Goal: Find contact information: Find contact information

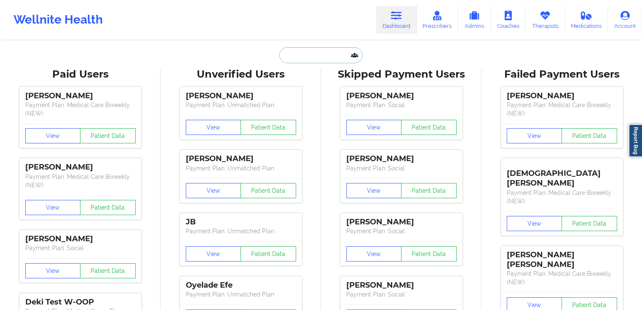
click at [303, 55] on input "text" at bounding box center [320, 55] width 83 height 16
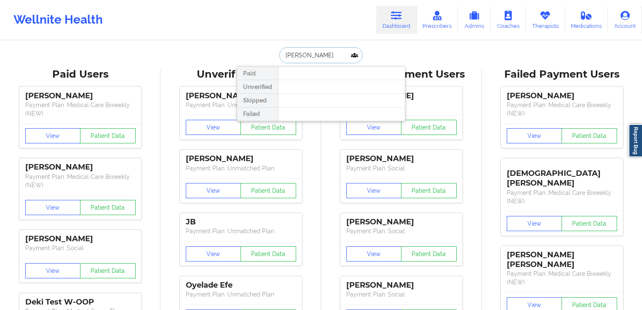
type input "[PERSON_NAME]"
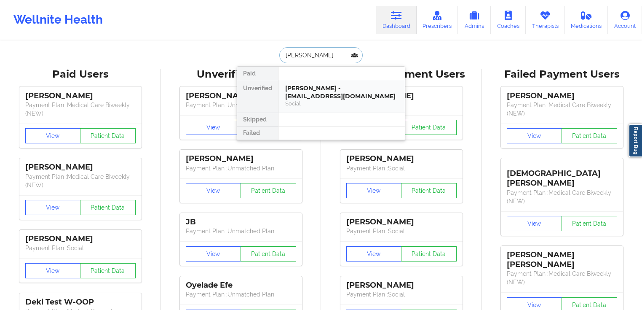
click at [320, 96] on div "[PERSON_NAME] - [EMAIL_ADDRESS][DOMAIN_NAME]" at bounding box center [341, 92] width 113 height 16
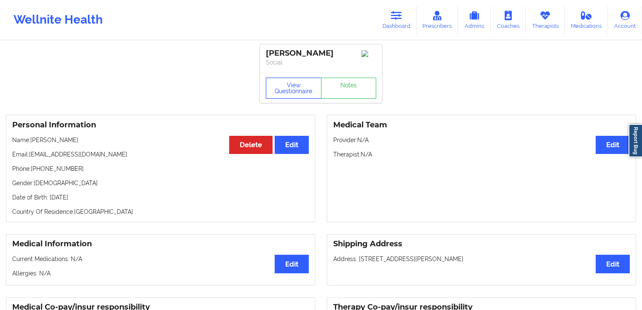
click at [288, 82] on button "View Questionnaire" at bounding box center [294, 88] width 56 height 21
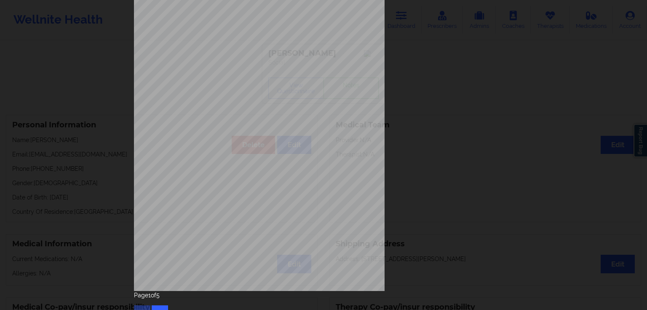
scroll to position [92, 0]
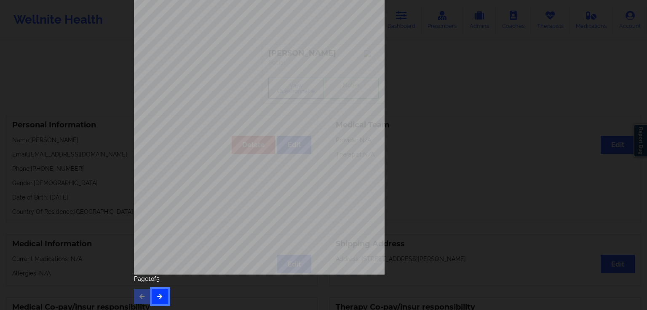
click at [157, 293] on icon "button" at bounding box center [159, 295] width 7 height 5
click at [158, 292] on button "button" at bounding box center [160, 296] width 16 height 15
click at [160, 292] on button "button" at bounding box center [160, 296] width 16 height 15
click at [139, 292] on button "button" at bounding box center [142, 296] width 16 height 15
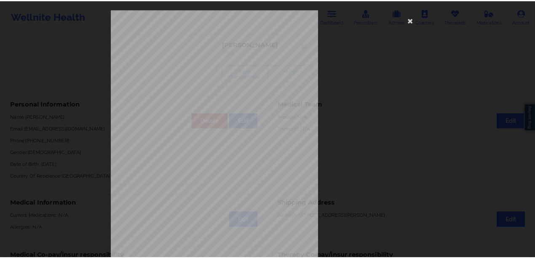
scroll to position [0, 0]
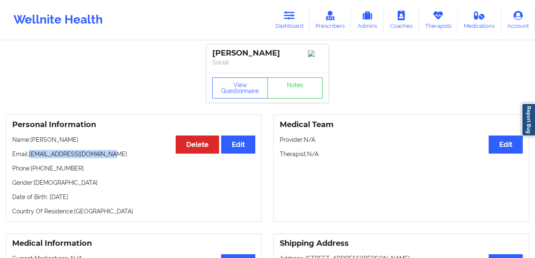
drag, startPoint x: 110, startPoint y: 155, endPoint x: 30, endPoint y: 157, distance: 80.1
click at [30, 157] on p "Email: [EMAIL_ADDRESS][DOMAIN_NAME]" at bounding box center [133, 154] width 243 height 8
copy p "[EMAIL_ADDRESS][DOMAIN_NAME]"
click at [292, 24] on link "Dashboard" at bounding box center [289, 20] width 40 height 28
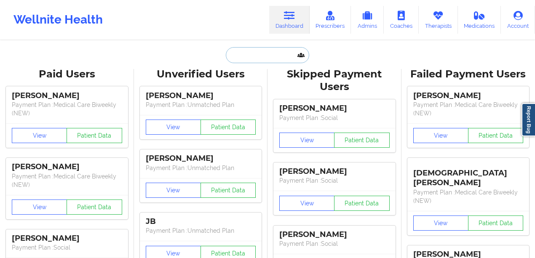
click at [252, 51] on input "text" at bounding box center [267, 55] width 83 height 16
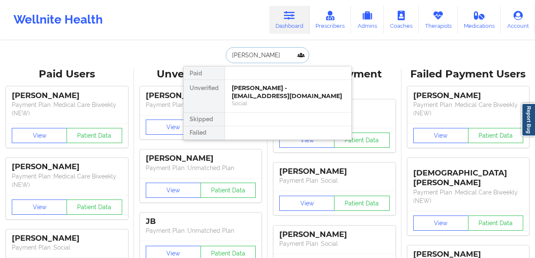
type input "[PERSON_NAME]"
click at [265, 100] on div "Social" at bounding box center [288, 103] width 113 height 7
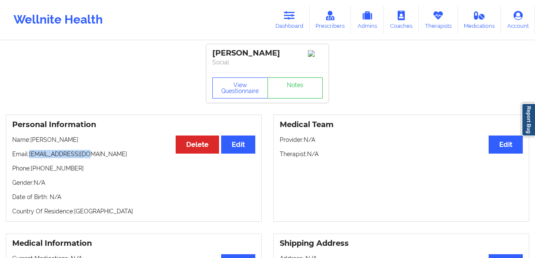
drag, startPoint x: 91, startPoint y: 155, endPoint x: 29, endPoint y: 158, distance: 61.6
click at [29, 158] on p "Email: [PERSON_NAME][EMAIL_ADDRESS][DOMAIN_NAME]" at bounding box center [133, 154] width 243 height 8
copy p "[EMAIL_ADDRESS][DOMAIN_NAME]"
drag, startPoint x: 73, startPoint y: 170, endPoint x: 33, endPoint y: 169, distance: 40.5
click at [33, 169] on p "Phone: [PHONE_NUMBER]" at bounding box center [133, 168] width 243 height 8
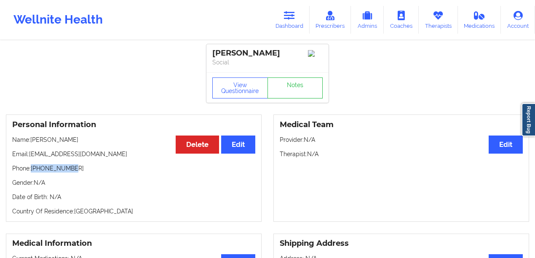
copy p "[PHONE_NUMBER]"
click at [295, 20] on icon at bounding box center [289, 15] width 11 height 9
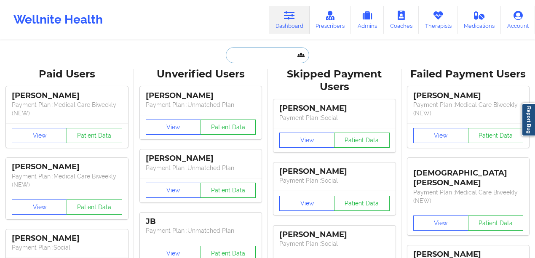
click at [248, 50] on input "text" at bounding box center [267, 55] width 83 height 16
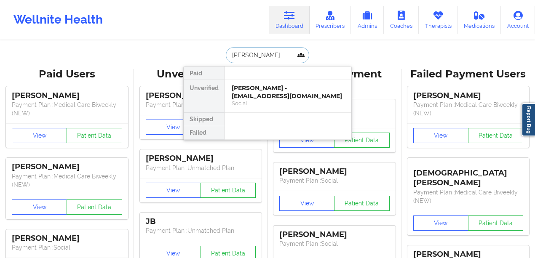
type input "[PERSON_NAME]"
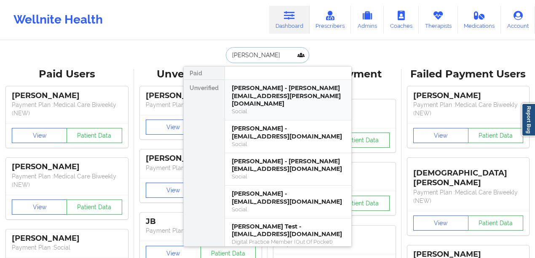
click at [284, 88] on div "[PERSON_NAME] - [PERSON_NAME][EMAIL_ADDRESS][PERSON_NAME][DOMAIN_NAME]" at bounding box center [288, 96] width 113 height 24
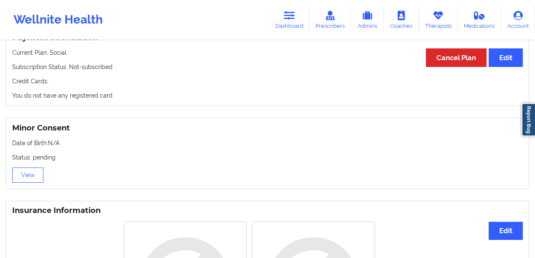
scroll to position [477, 0]
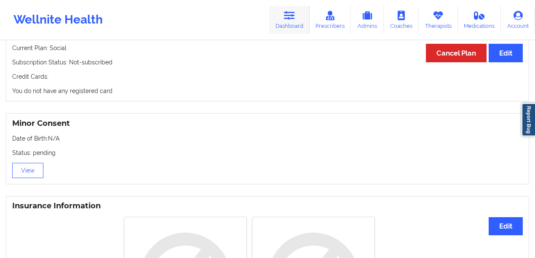
click at [290, 21] on link "Dashboard" at bounding box center [289, 20] width 40 height 28
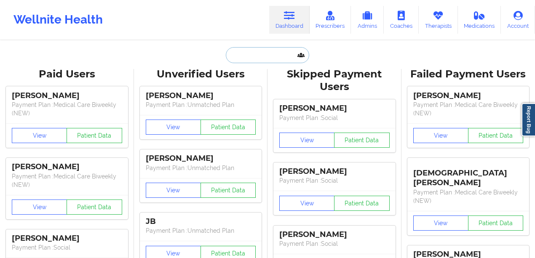
click at [266, 57] on input "text" at bounding box center [267, 55] width 83 height 16
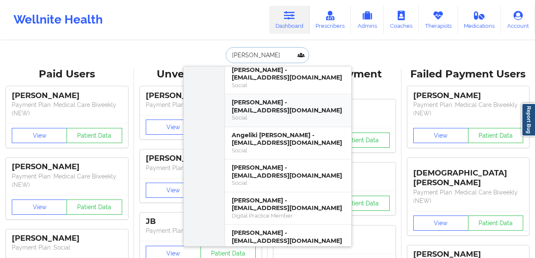
scroll to position [56, 0]
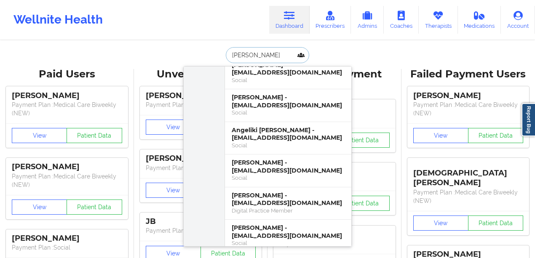
drag, startPoint x: 251, startPoint y: 59, endPoint x: 220, endPoint y: 51, distance: 32.3
click at [193, 53] on div "[PERSON_NAME] Unverified [PERSON_NAME] [PERSON_NAME] - [EMAIL_ADDRESS][DOMAIN_N…" at bounding box center [267, 55] width 169 height 16
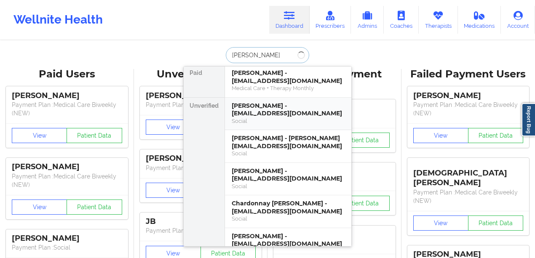
scroll to position [0, 0]
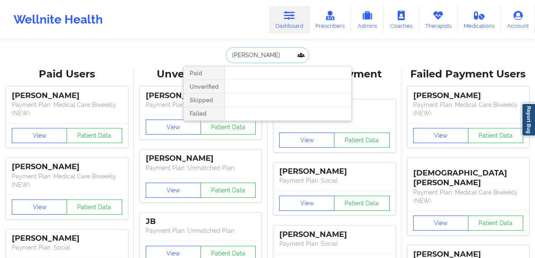
click at [245, 52] on input "[PERSON_NAME]" at bounding box center [267, 55] width 83 height 16
drag, startPoint x: 284, startPoint y: 52, endPoint x: 251, endPoint y: 52, distance: 33.7
click at [251, 52] on input "[PERSON_NAME] [PERSON_NAME]" at bounding box center [267, 55] width 83 height 16
type input "[PERSON_NAME] d"
